Goal: Task Accomplishment & Management: Use online tool/utility

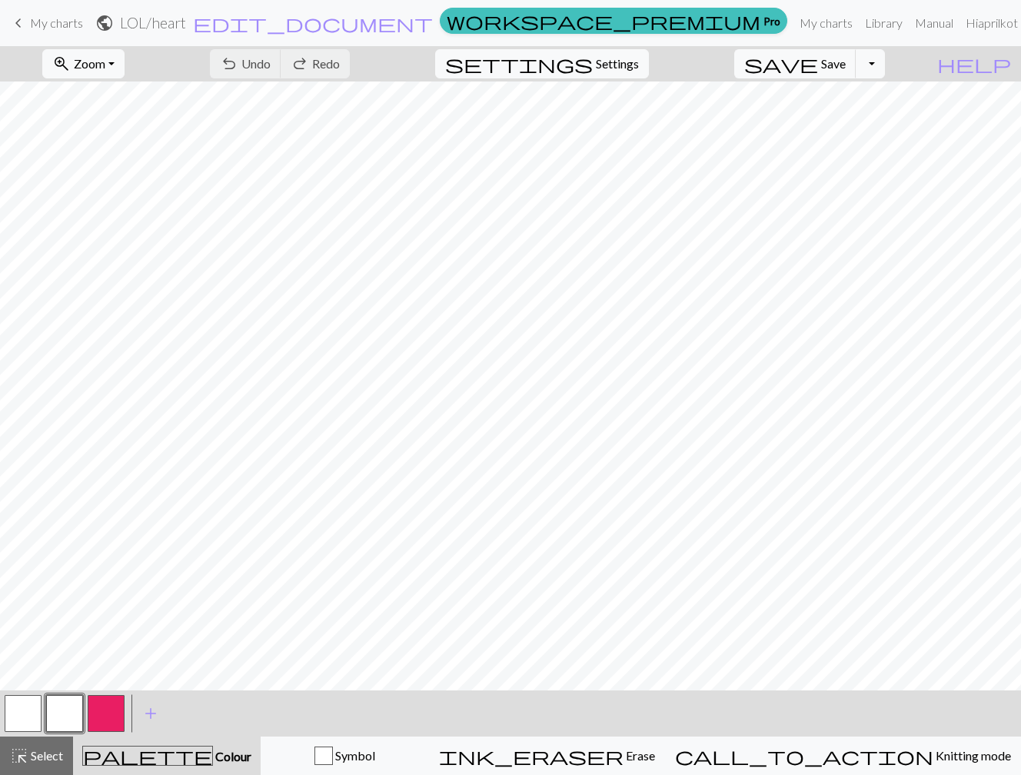
click at [23, 23] on span "keyboard_arrow_left" at bounding box center [18, 23] width 18 height 22
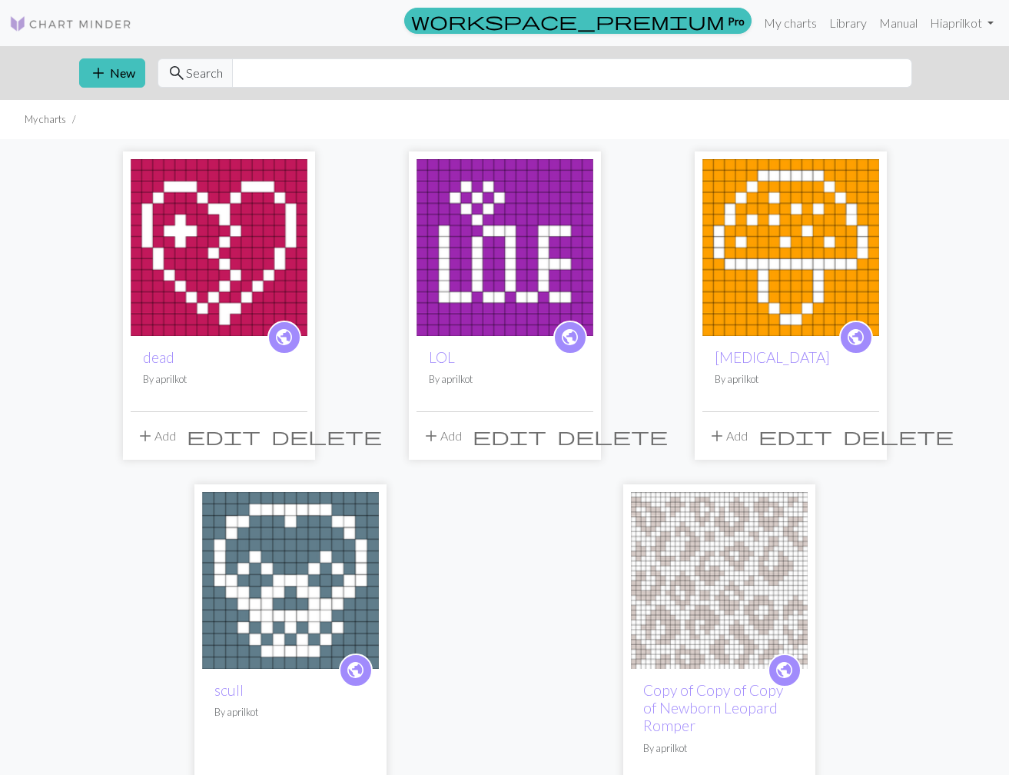
click at [807, 243] on img at bounding box center [791, 247] width 177 height 177
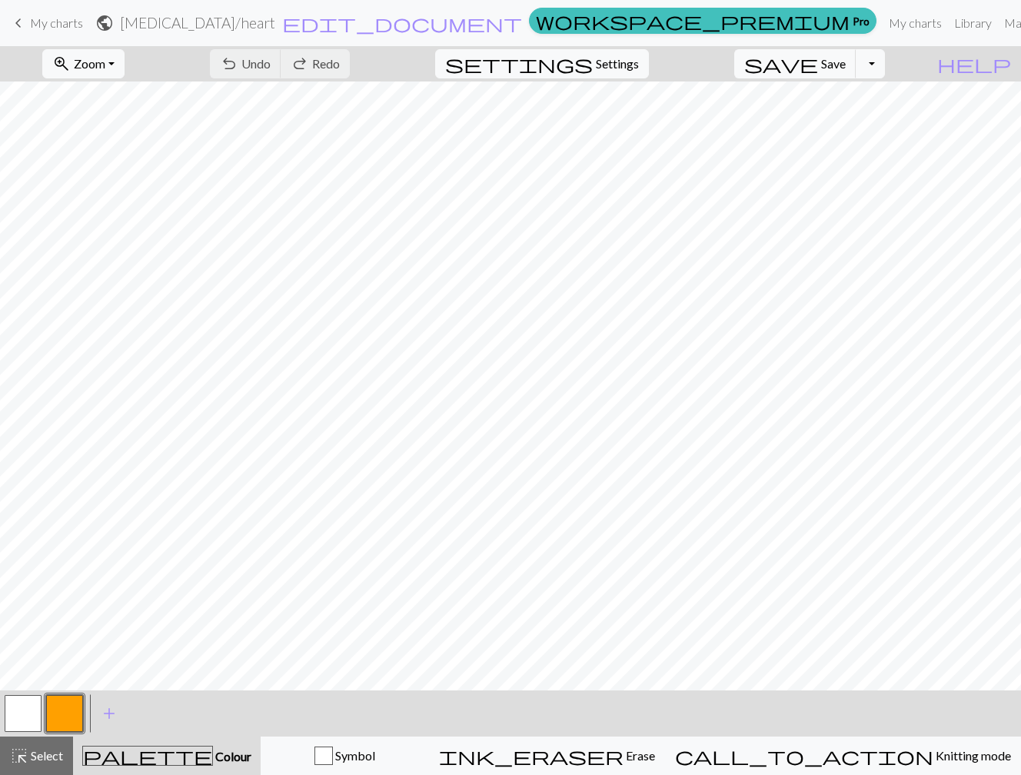
click at [19, 22] on span "keyboard_arrow_left" at bounding box center [18, 23] width 18 height 22
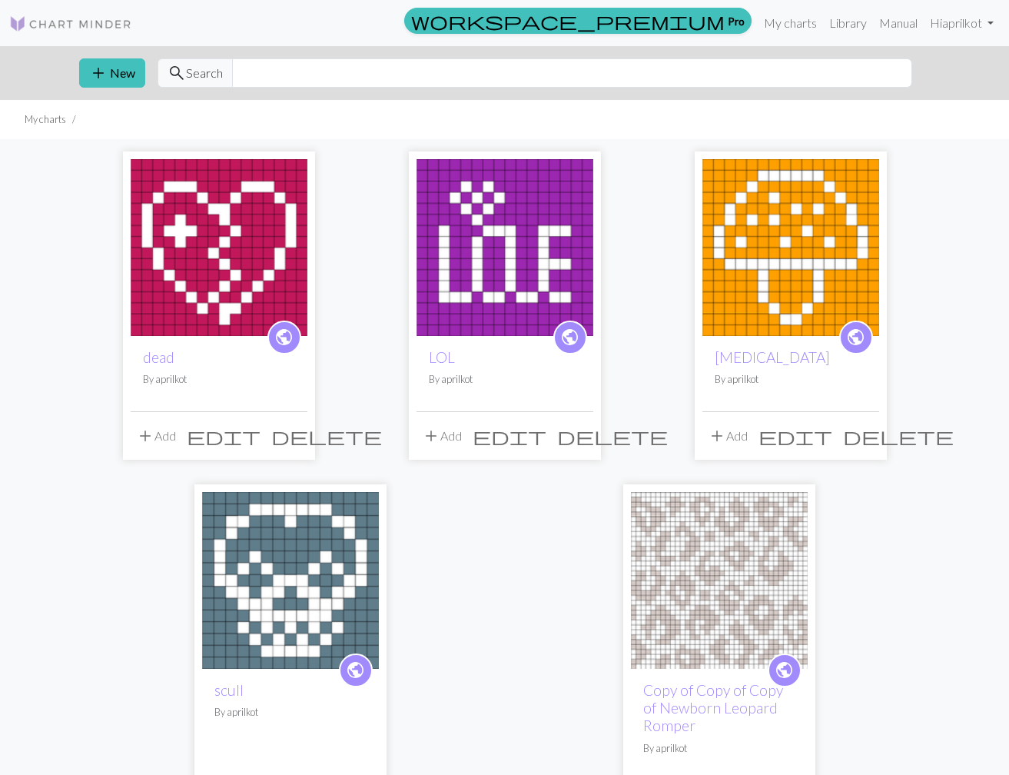
click at [515, 229] on img at bounding box center [505, 247] width 177 height 177
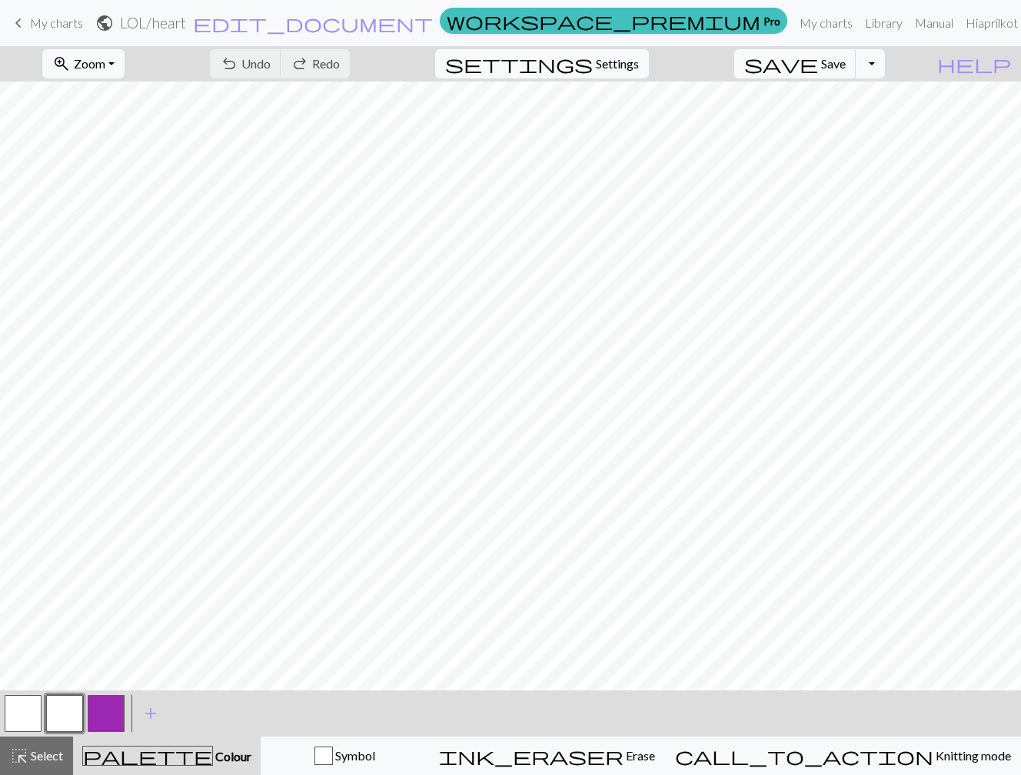
click at [19, 21] on span "keyboard_arrow_left" at bounding box center [18, 23] width 18 height 22
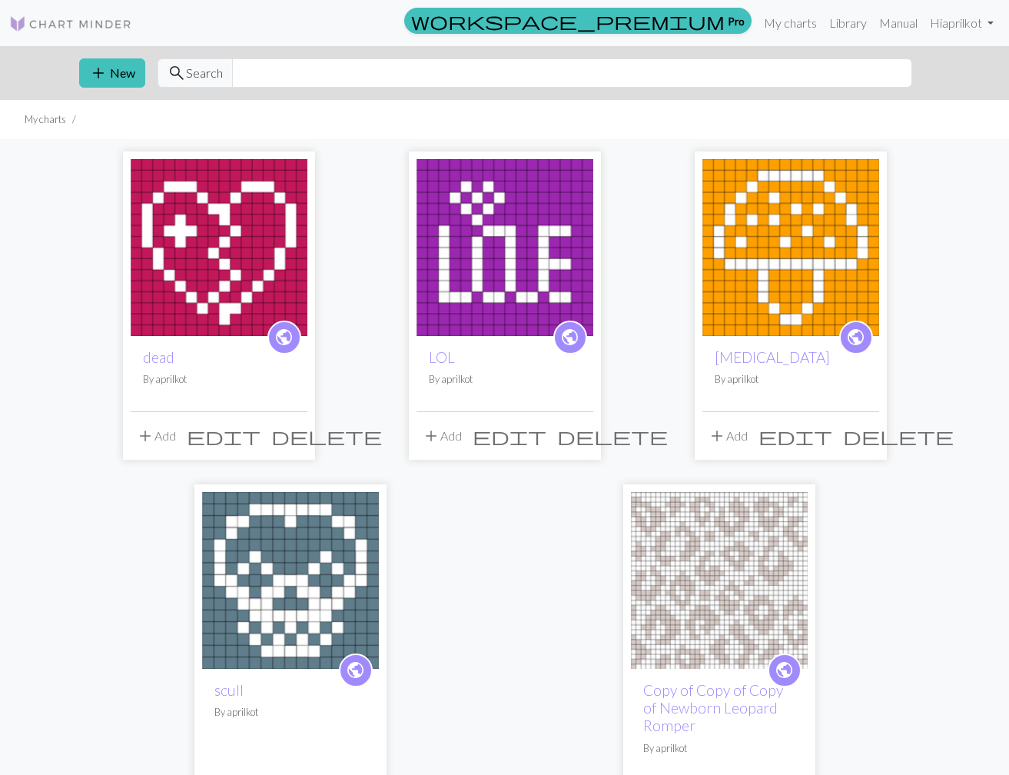
click at [231, 260] on img at bounding box center [219, 247] width 177 height 177
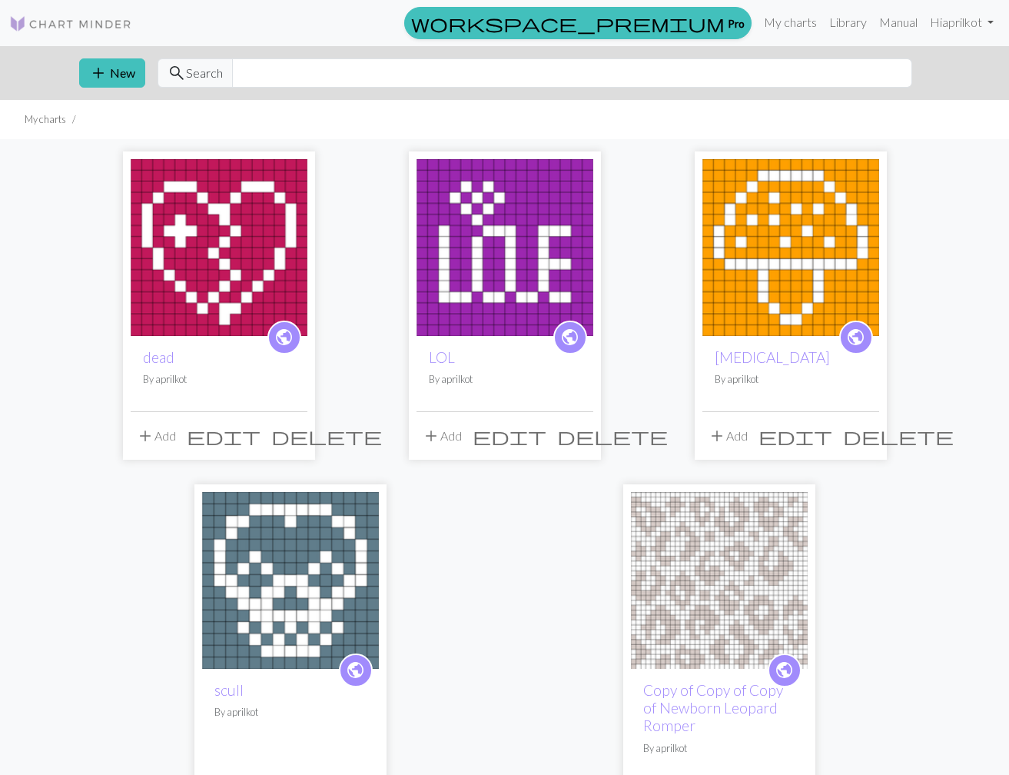
click at [325, 586] on img at bounding box center [290, 580] width 177 height 177
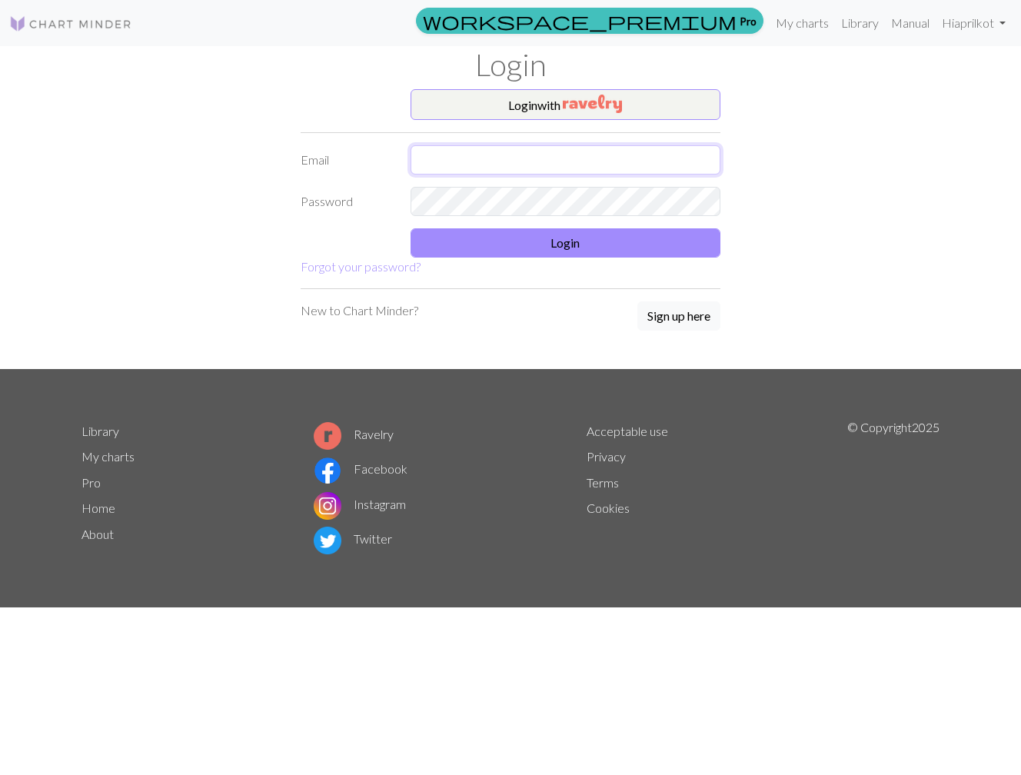
click at [480, 156] on input "text" at bounding box center [565, 159] width 311 height 29
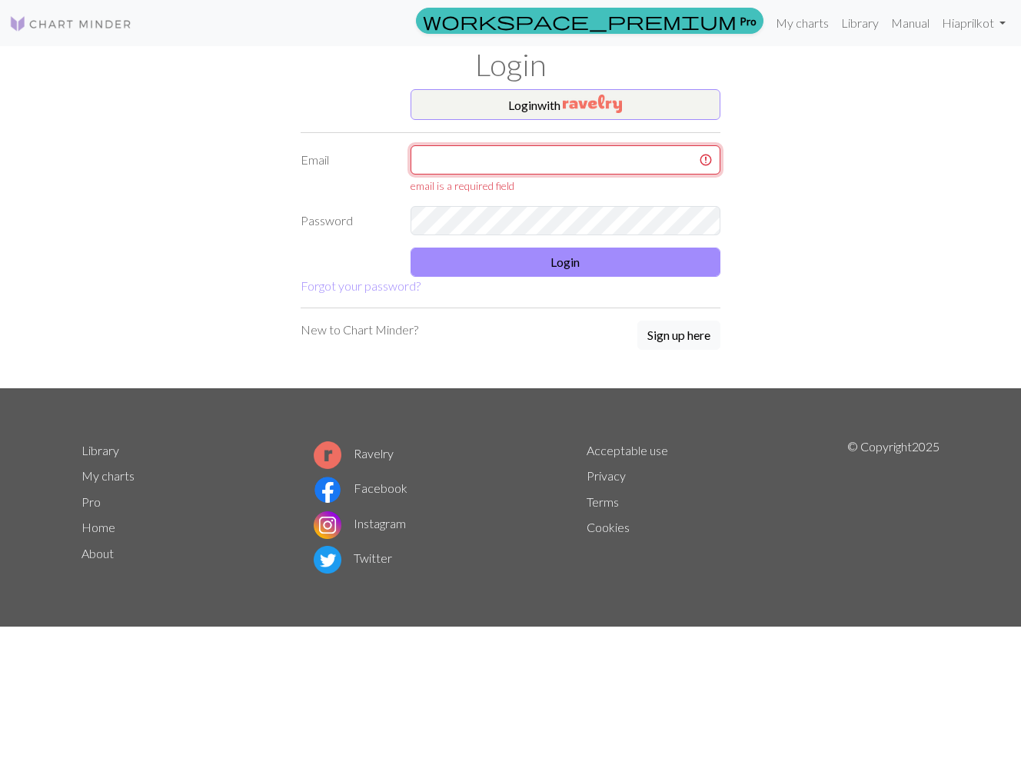
type input "aprilkot@proton.me"
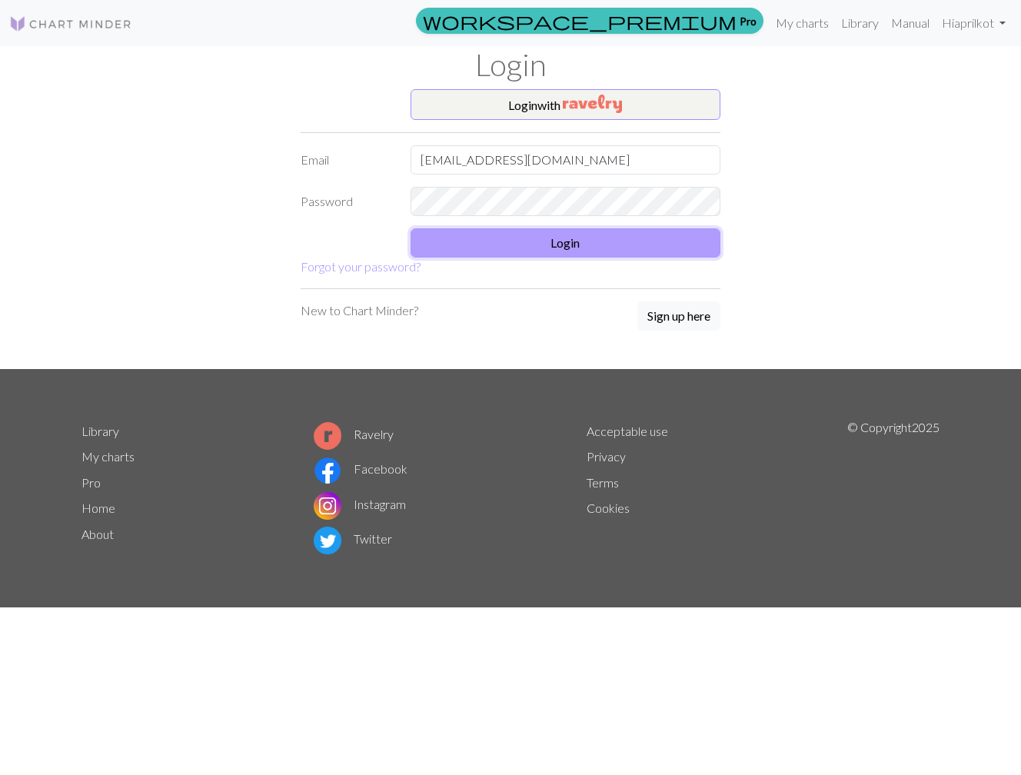
click at [614, 244] on button "Login" at bounding box center [565, 242] width 311 height 29
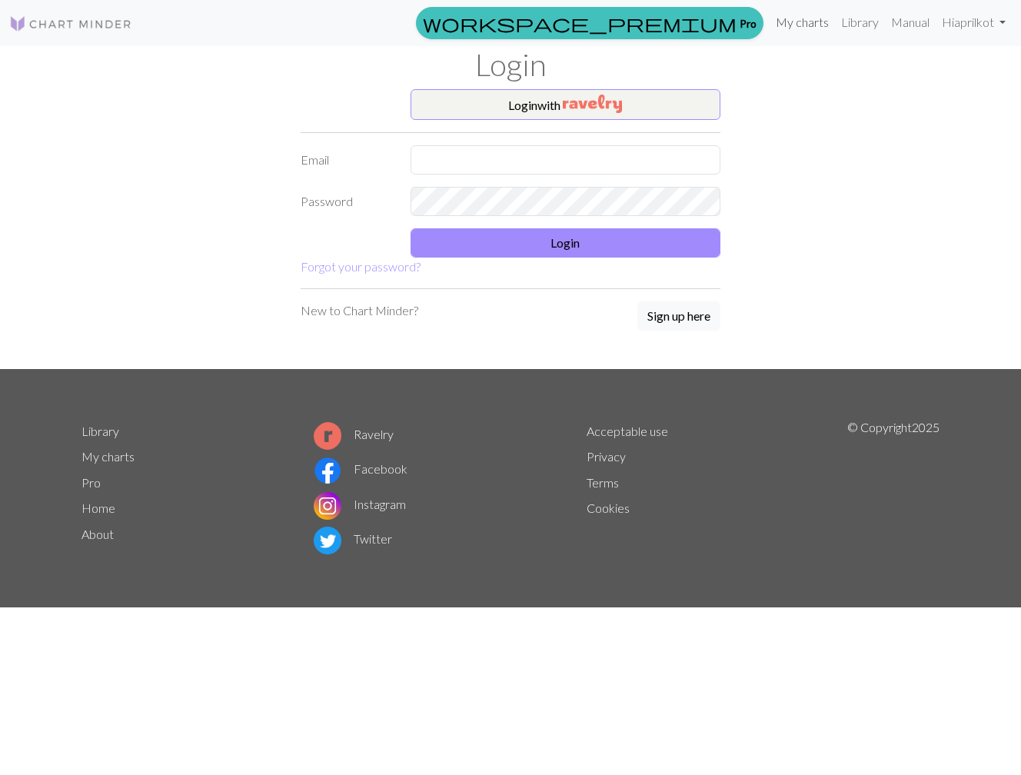
click at [805, 26] on link "My charts" at bounding box center [801, 22] width 65 height 31
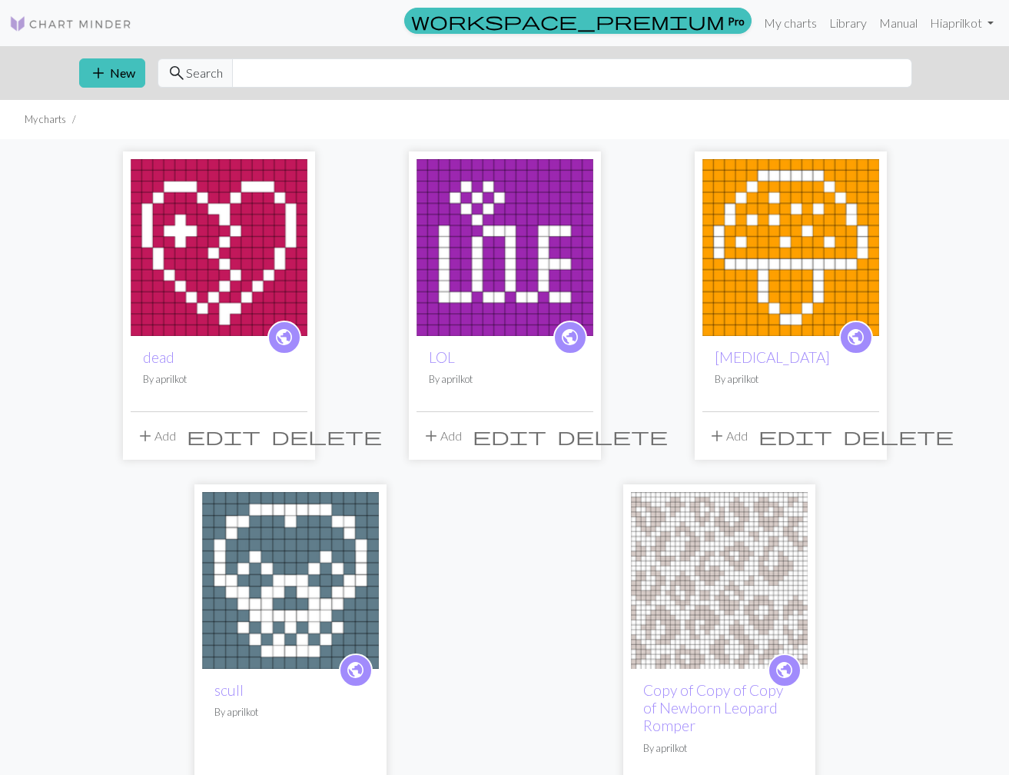
click at [321, 596] on img at bounding box center [290, 580] width 177 height 177
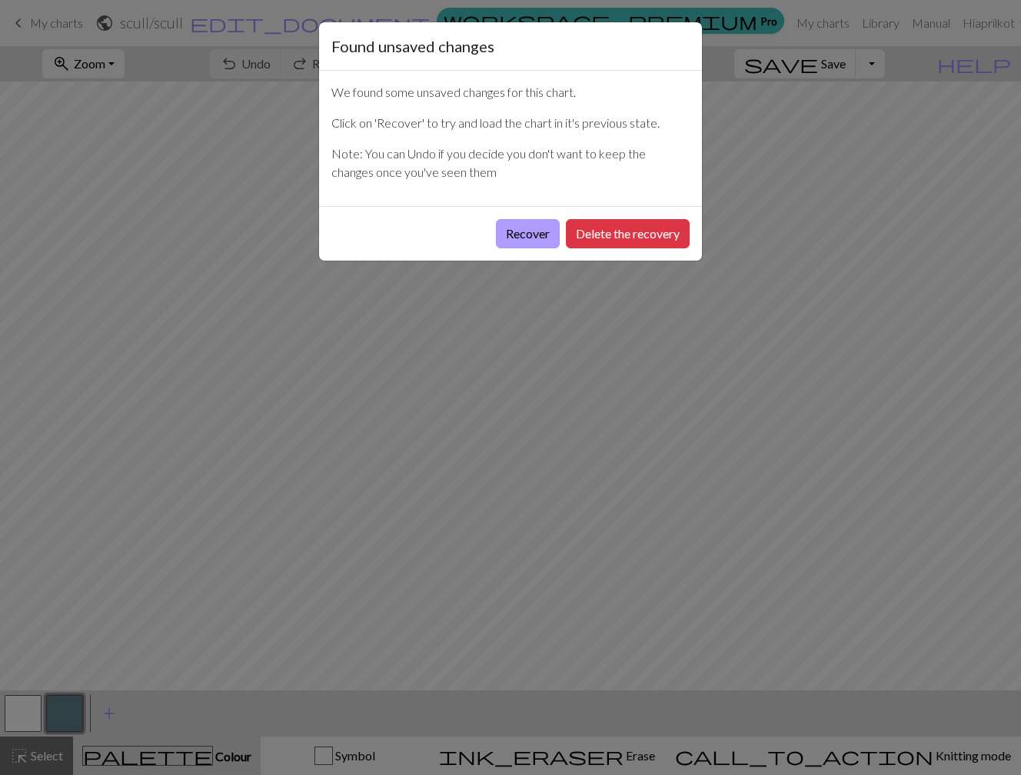
click at [531, 236] on button "Recover" at bounding box center [528, 233] width 64 height 29
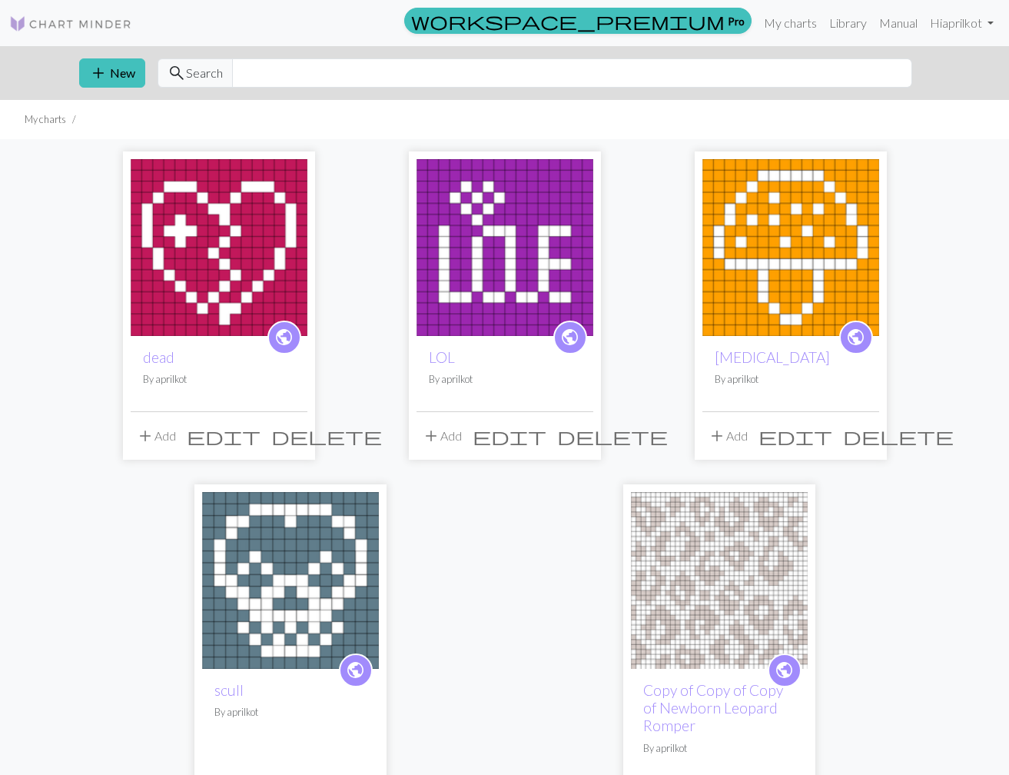
click at [341, 569] on img at bounding box center [290, 580] width 177 height 177
